Goal: Task Accomplishment & Management: Manage account settings

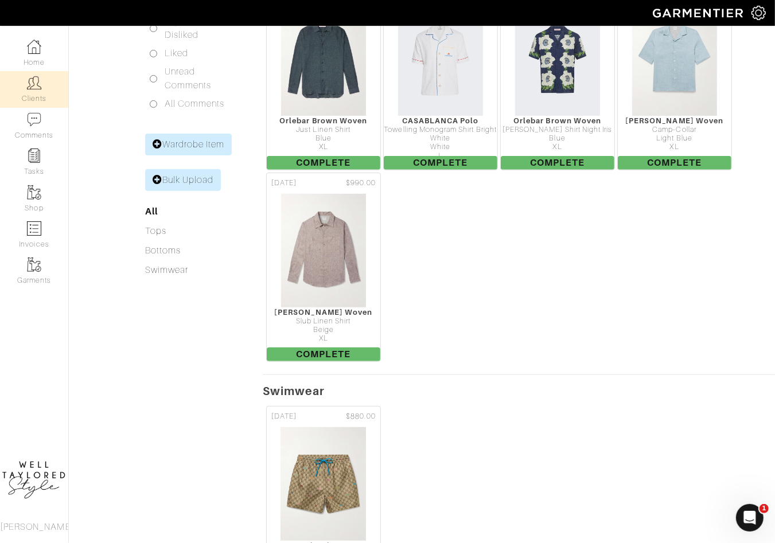
click at [28, 90] on link "Clients" at bounding box center [34, 89] width 68 height 36
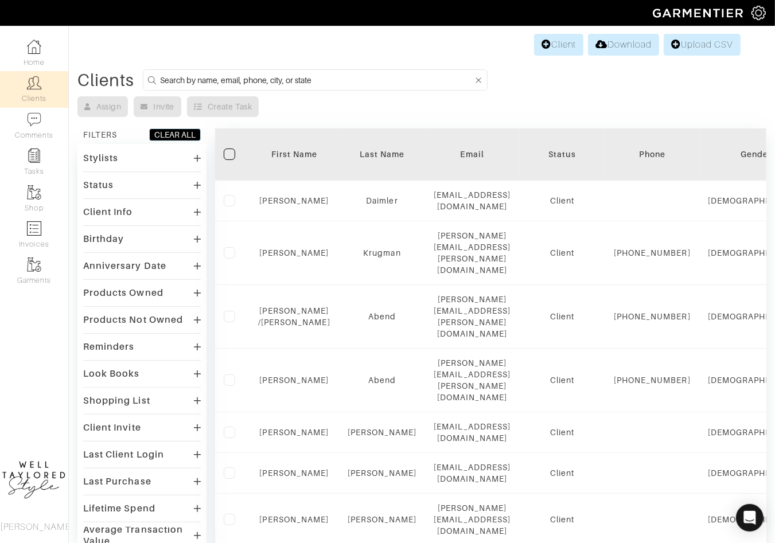
click at [247, 80] on input at bounding box center [316, 80] width 313 height 14
type input "[PERSON_NAME]"
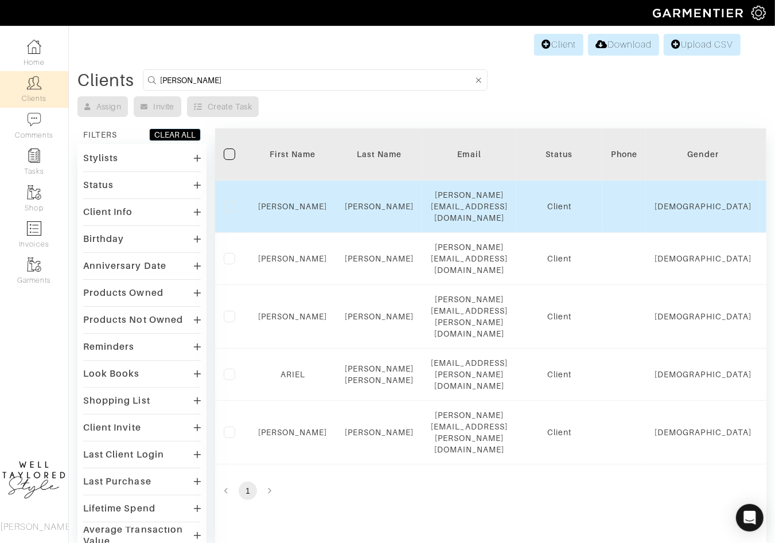
click at [377, 205] on div "[PERSON_NAME]" at bounding box center [379, 206] width 69 height 11
click at [377, 203] on link "[PERSON_NAME]" at bounding box center [379, 206] width 69 height 9
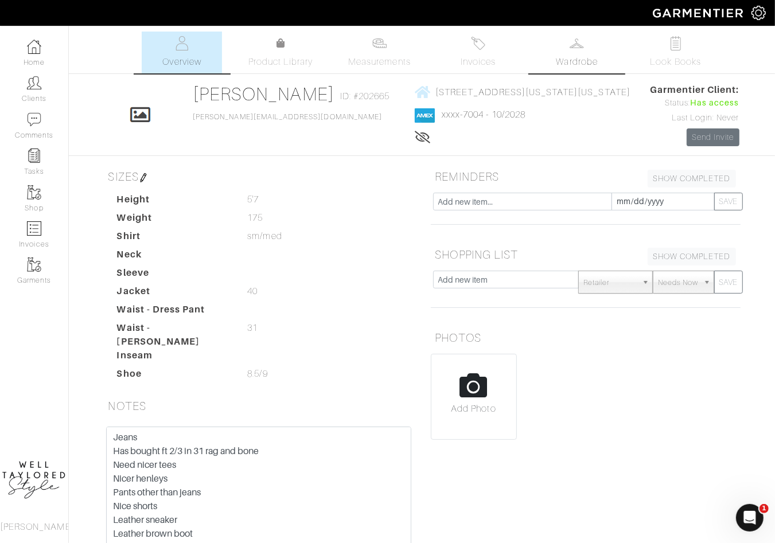
click at [554, 62] on link "Wardrobe" at bounding box center [577, 53] width 80 height 42
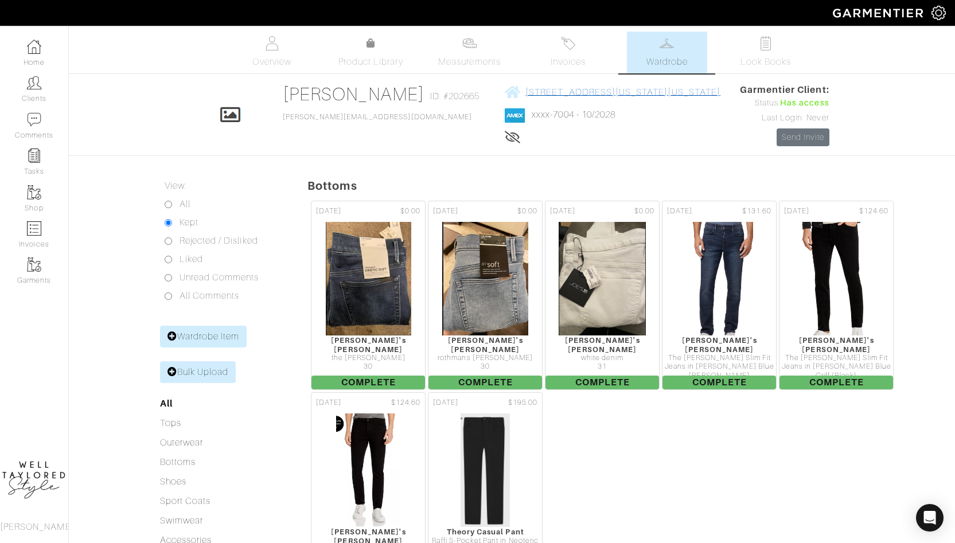
drag, startPoint x: 724, startPoint y: 90, endPoint x: 490, endPoint y: 90, distance: 233.9
click at [490, 90] on div "Click To Edit [PERSON_NAME] ID: #202665 [PERSON_NAME][EMAIL_ADDRESS][DOMAIN_NAM…" at bounding box center [512, 114] width 654 height 63
copy link "[STREET_ADDRESS][US_STATE][US_STATE]"
click at [268, 61] on span "Overview" at bounding box center [271, 62] width 38 height 14
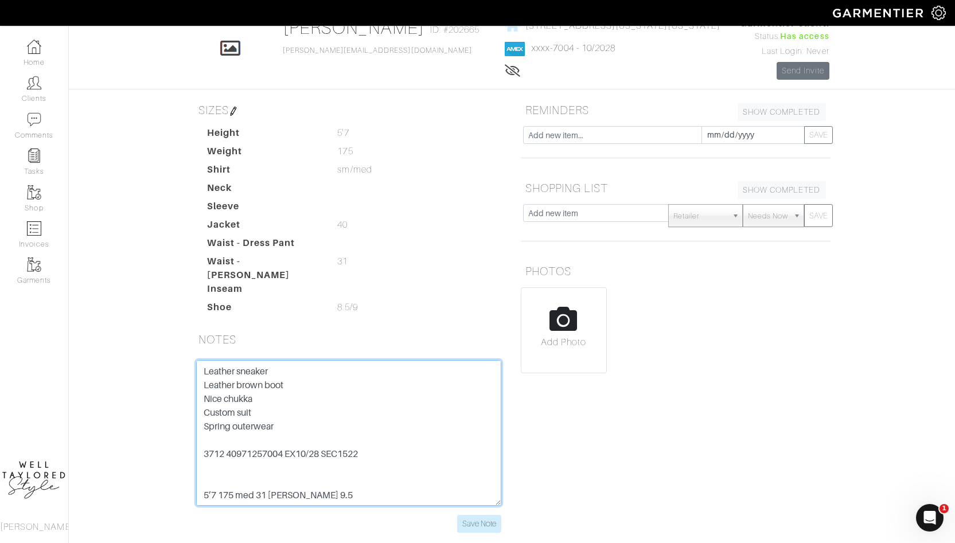
click at [222, 450] on textarea "Jeans Has bought ft 2/3 in 31 rag and bone Need nicer tees Nicer henleys Pants …" at bounding box center [348, 433] width 305 height 146
click at [220, 443] on textarea "Jeans Has bought ft 2/3 in 31 rag and bone Need nicer tees Nicer henleys Pants …" at bounding box center [348, 433] width 305 height 146
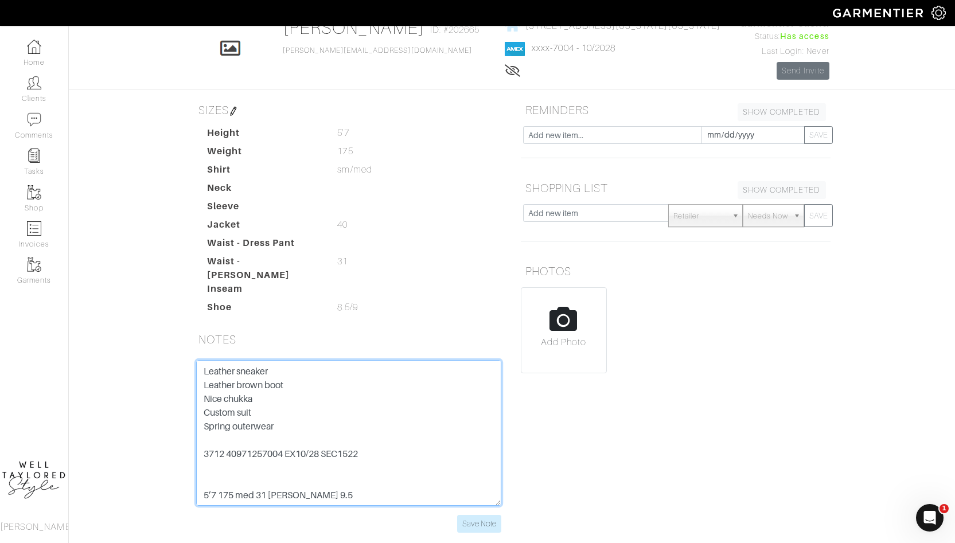
click at [220, 443] on textarea "Jeans Has bought ft 2/3 in 31 rag and bone Need nicer tees Nicer henleys Pants …" at bounding box center [348, 433] width 305 height 146
